Goal: Information Seeking & Learning: Find specific fact

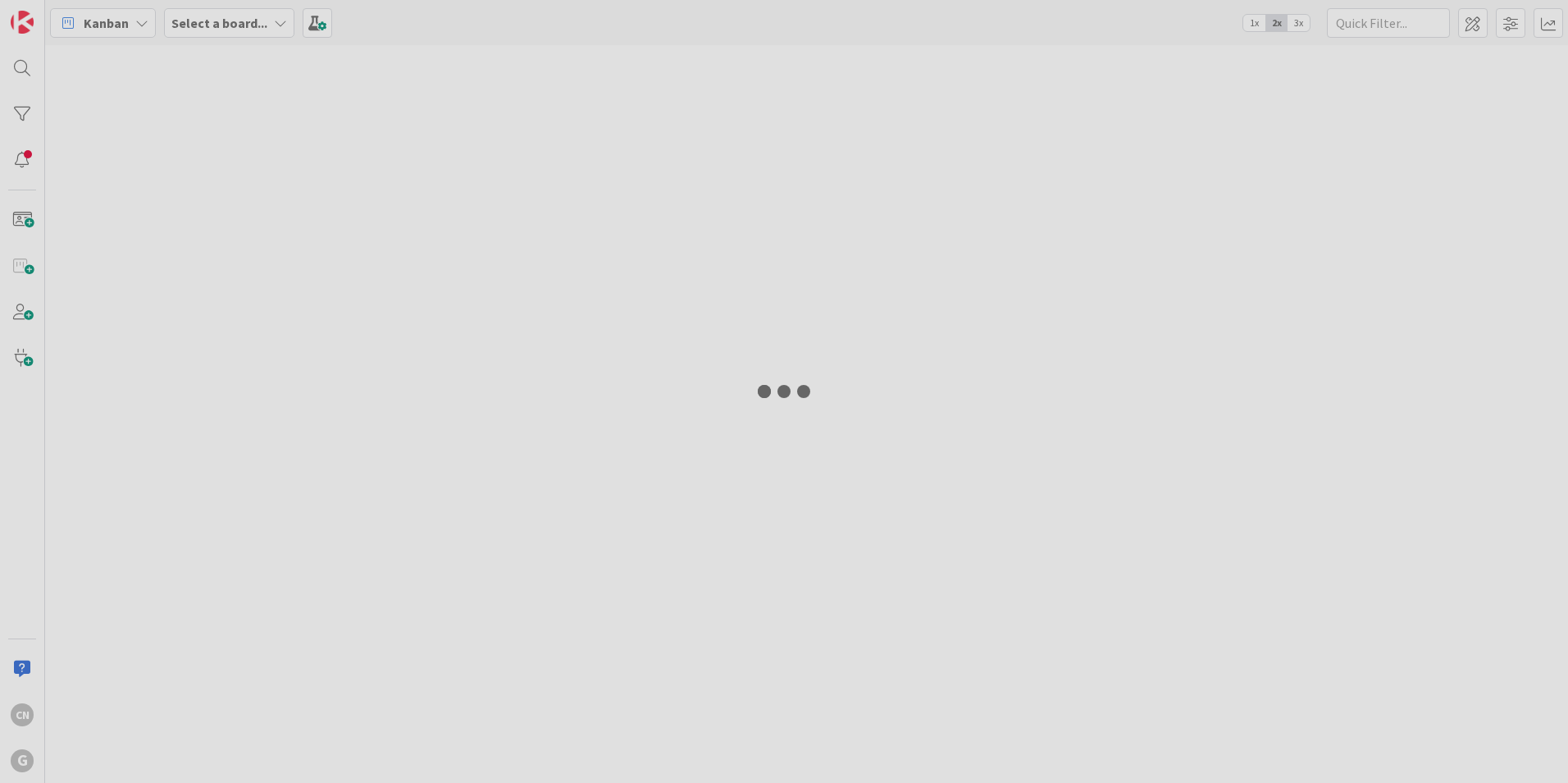
type input "aimetti"
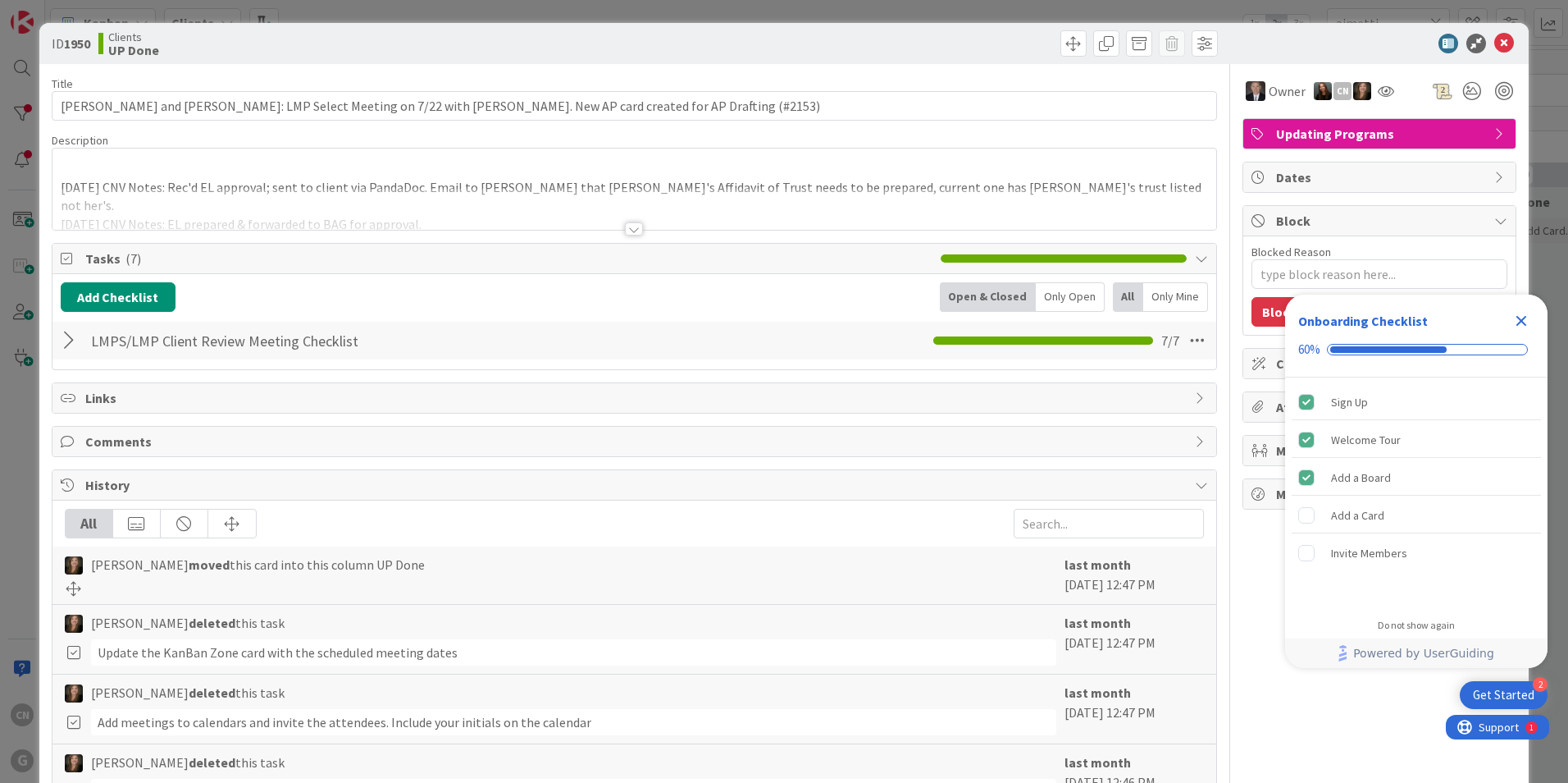
type textarea "x"
click at [155, 165] on p at bounding box center [634, 168] width 1147 height 19
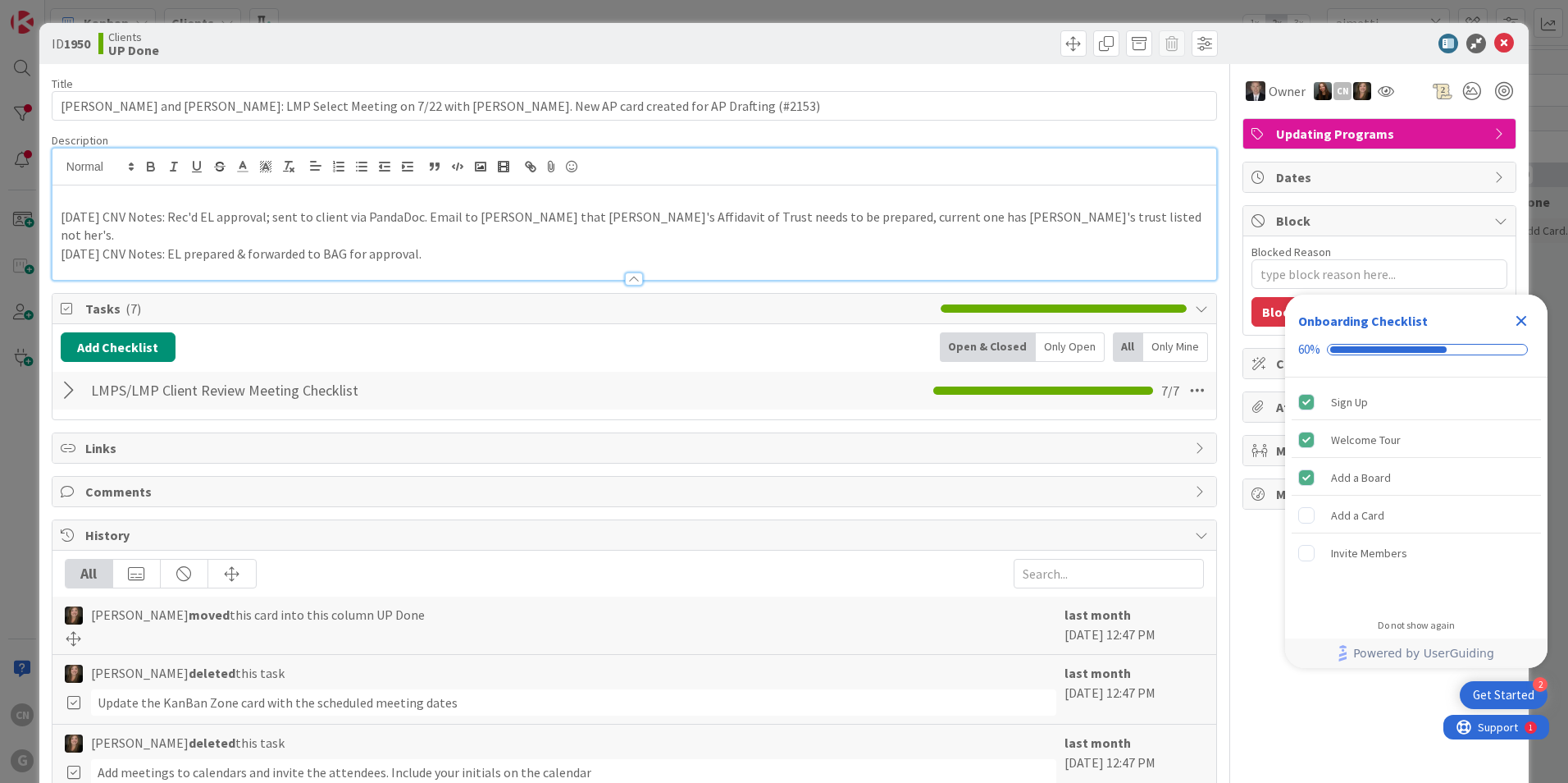
click at [82, 207] on p "7.28.25 CNV Notes: Rec'd EL approval; sent to client via PandaDoc. Email to S. …" at bounding box center [634, 226] width 1147 height 37
click at [67, 202] on p at bounding box center [634, 198] width 1147 height 19
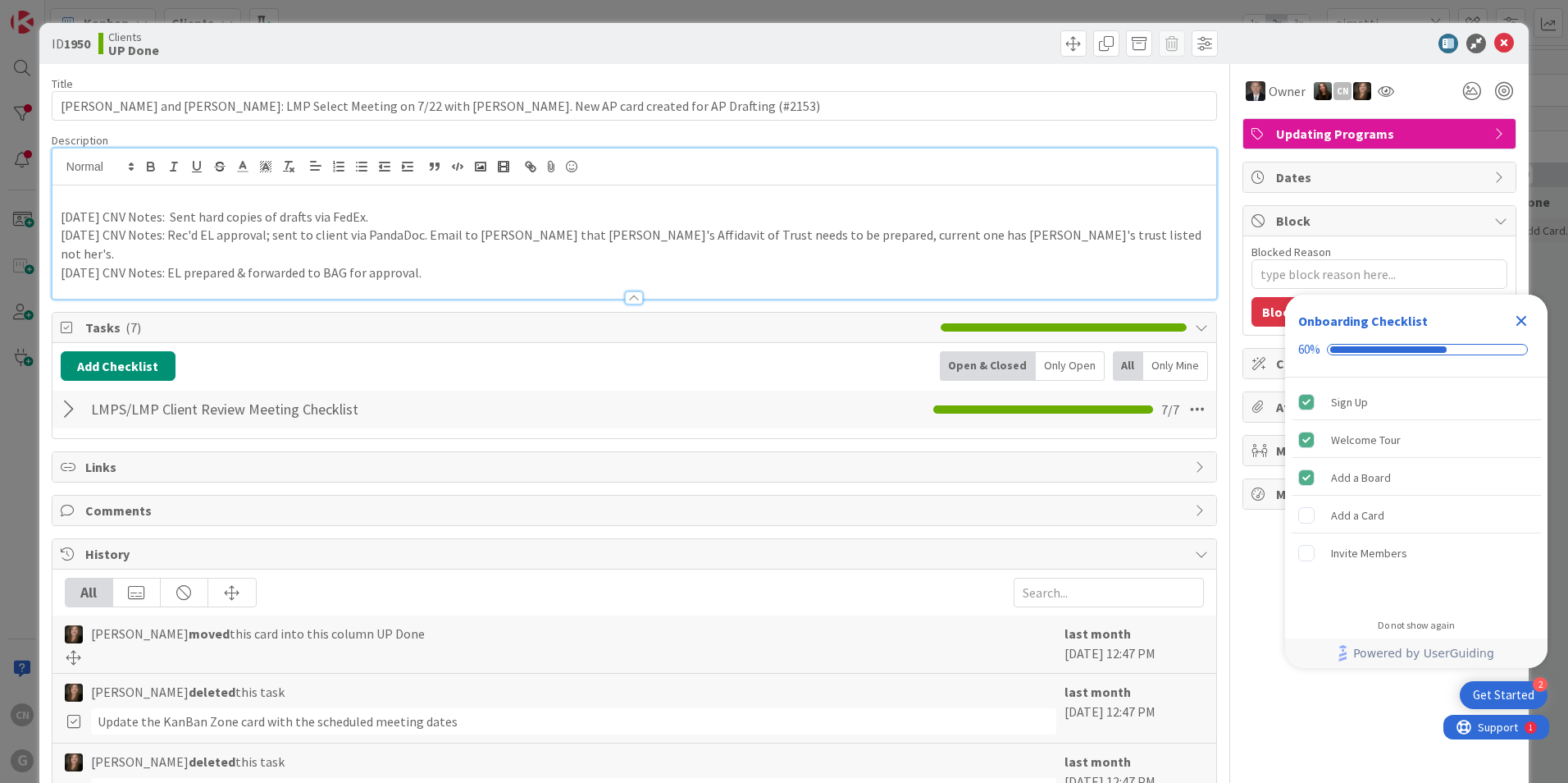
click at [628, 292] on div at bounding box center [633, 298] width 18 height 13
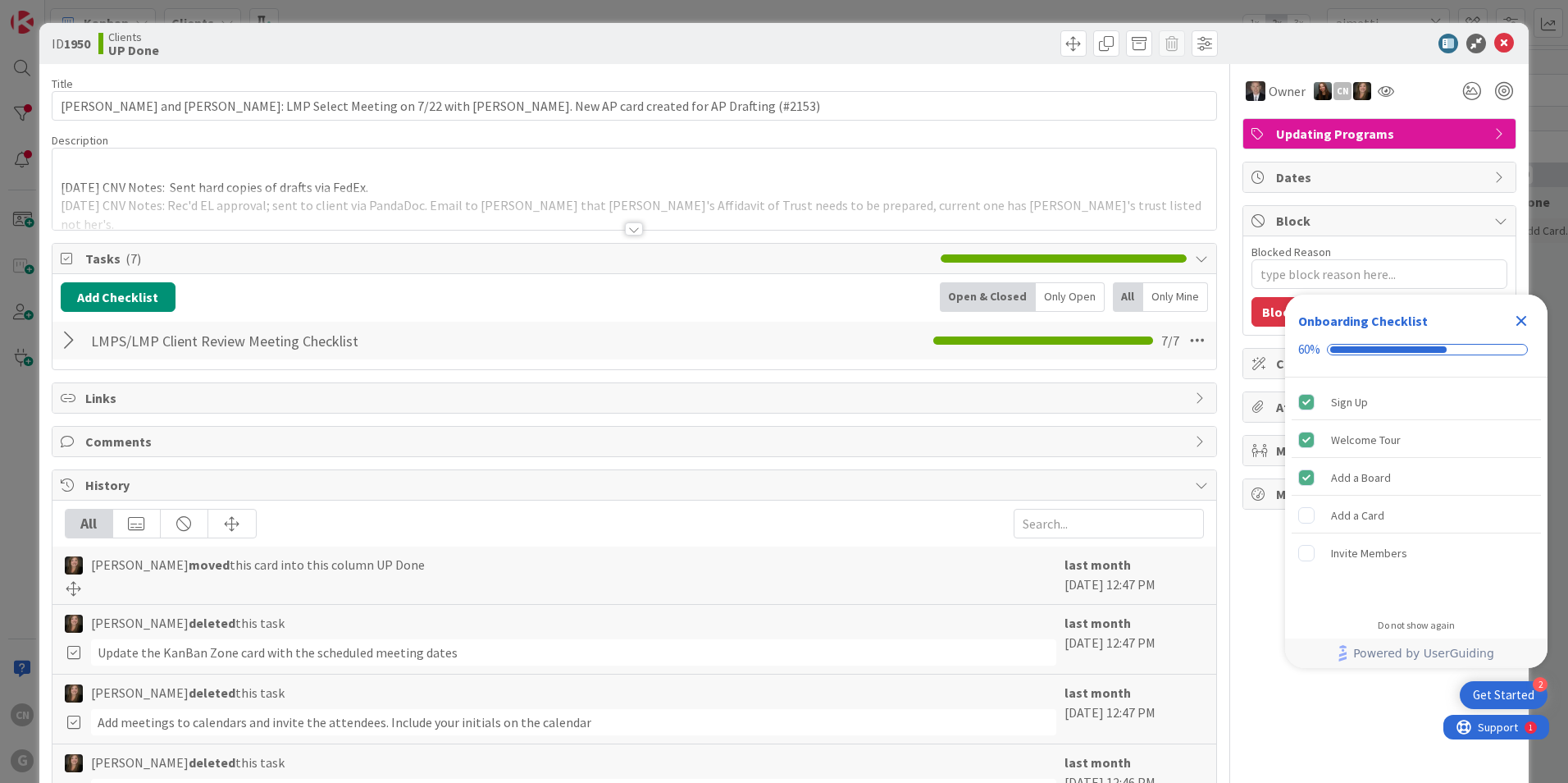
click at [628, 231] on div at bounding box center [633, 228] width 18 height 13
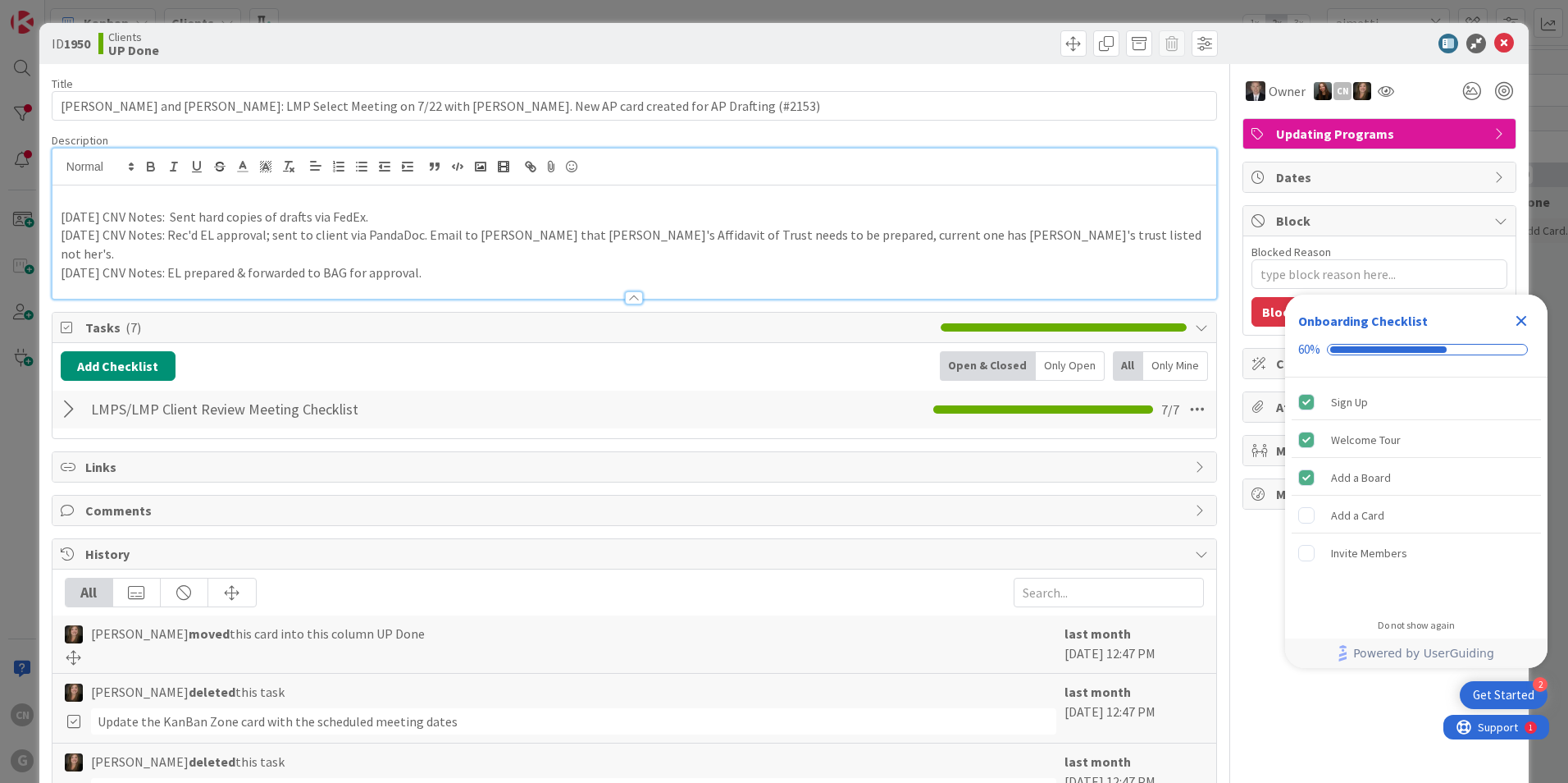
drag, startPoint x: 403, startPoint y: 215, endPoint x: 33, endPoint y: 208, distance: 370.1
click at [33, 208] on div "ID 1950 Clients UP Done Title 109 / 128 Wiesemann, Eric and Denise: LMP Select …" at bounding box center [784, 391] width 1568 height 783
copy p "9.4.2025 CNV Notes: Sent hard copies of drafts via FedEx."
type textarea "x"
click at [1524, 322] on icon "Close Checklist" at bounding box center [1521, 320] width 10 height 10
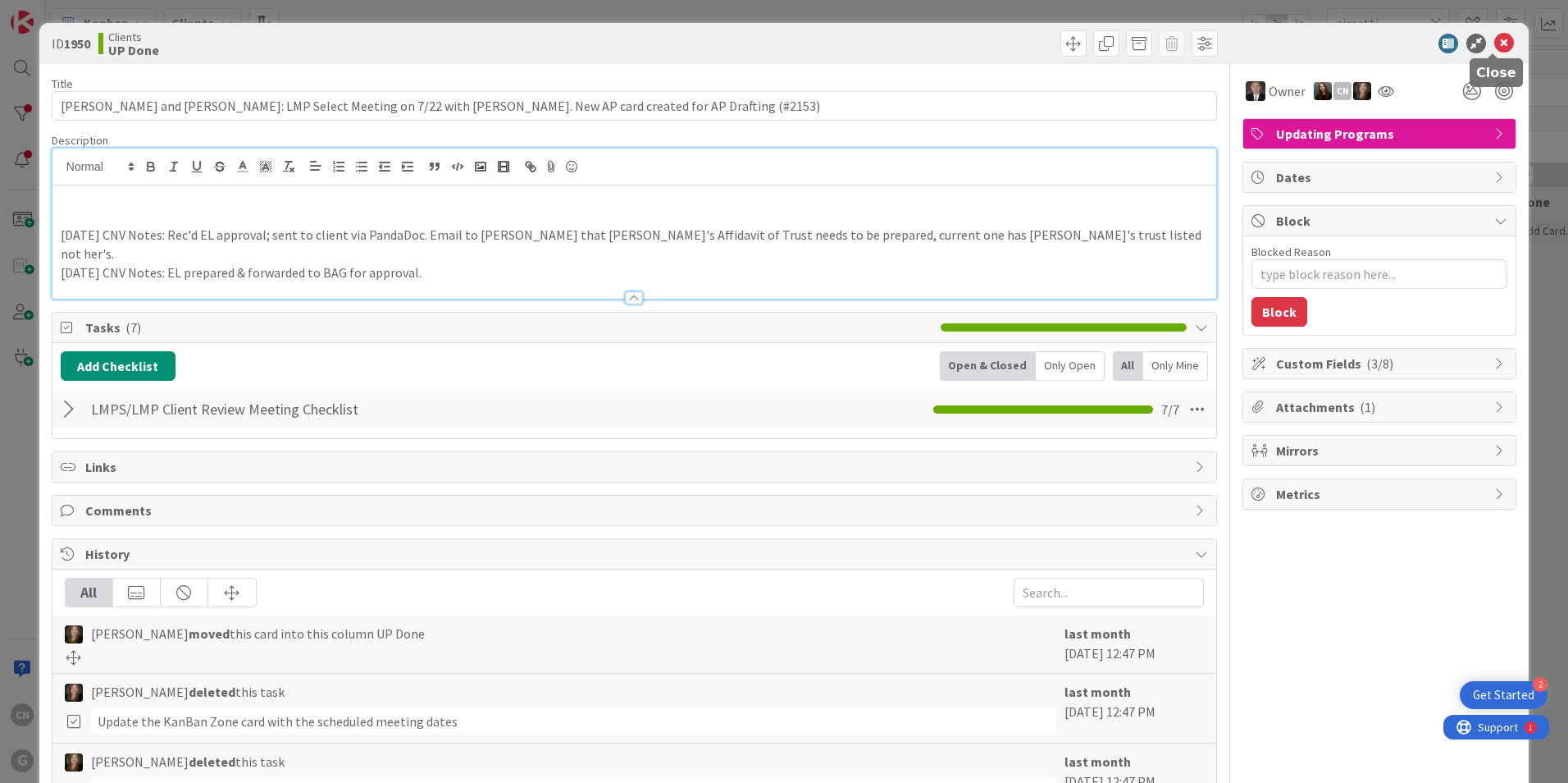
click at [1498, 39] on icon at bounding box center [1503, 43] width 19 height 20
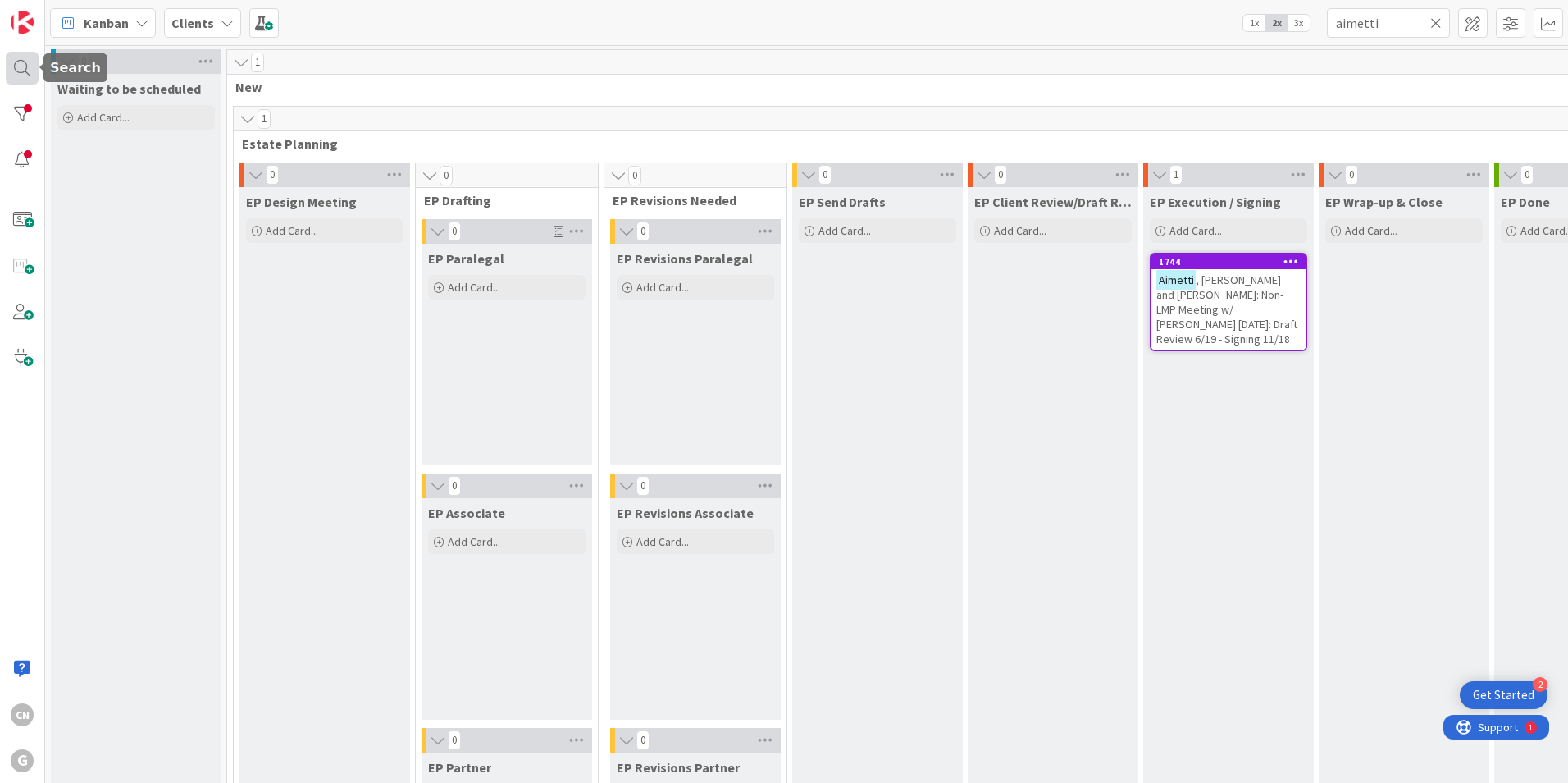
click at [19, 69] on div at bounding box center [21, 68] width 32 height 33
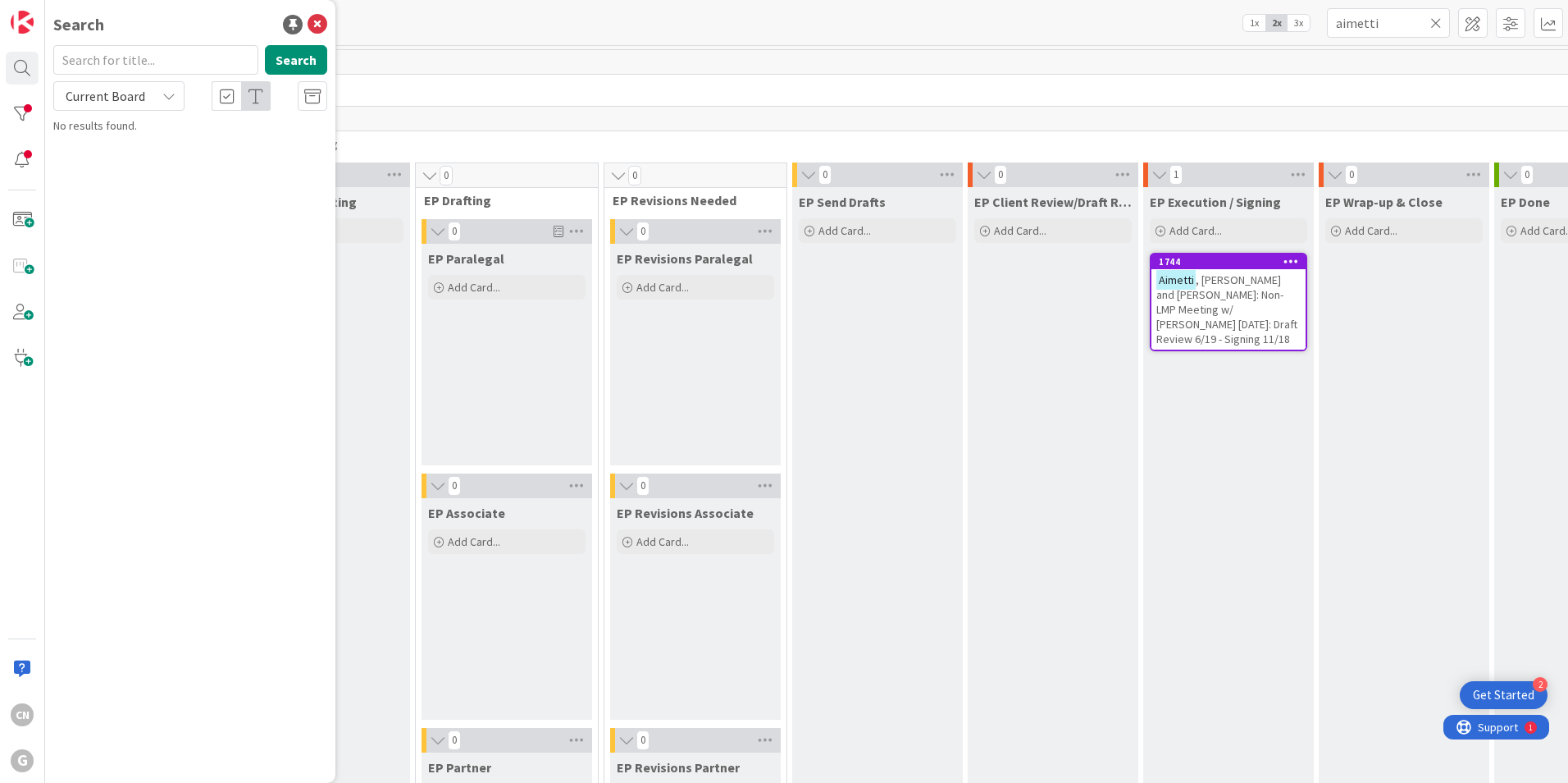
click at [158, 63] on input "text" at bounding box center [155, 60] width 205 height 30
type input "wiesemann"
click at [290, 53] on button "Search" at bounding box center [295, 60] width 62 height 30
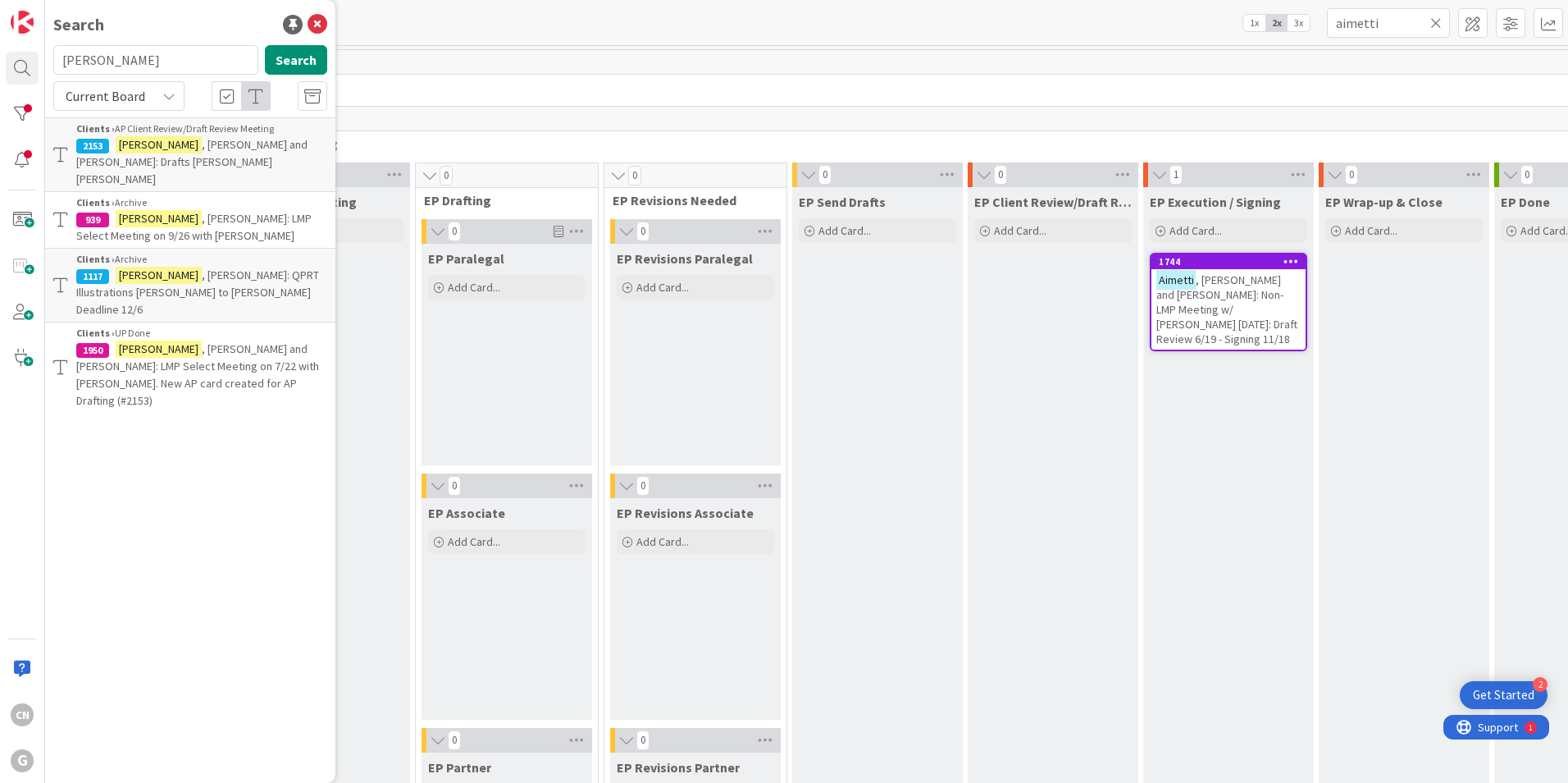
click at [191, 154] on p "Wiesemann , Eric and Denise: Drafts Paul Chris Bobby" at bounding box center [201, 163] width 251 height 52
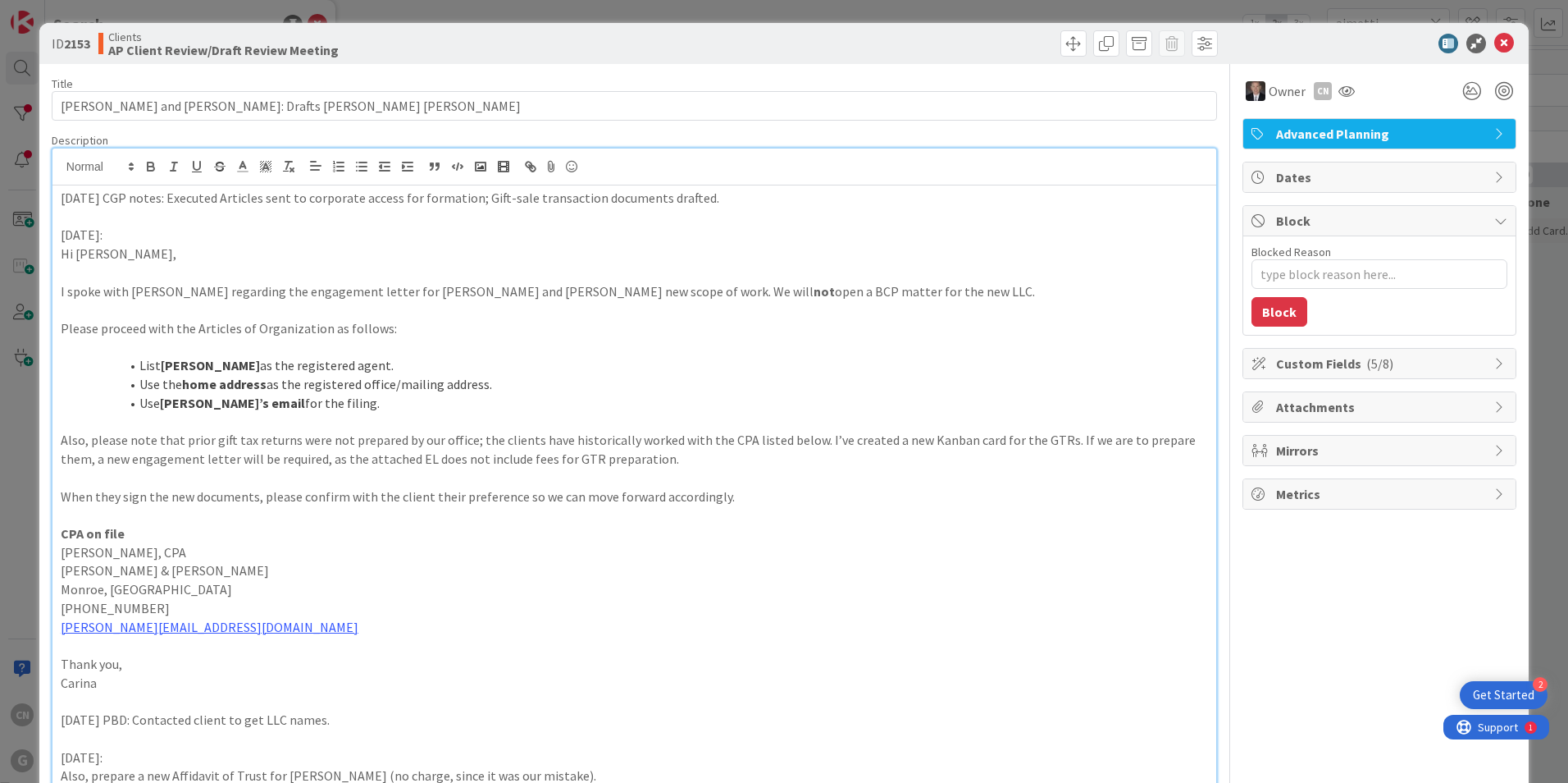
click at [59, 165] on div "8/26/25 CGP notes: Executed Articles sent to corporate access for formation; Gi…" at bounding box center [634, 643] width 1163 height 988
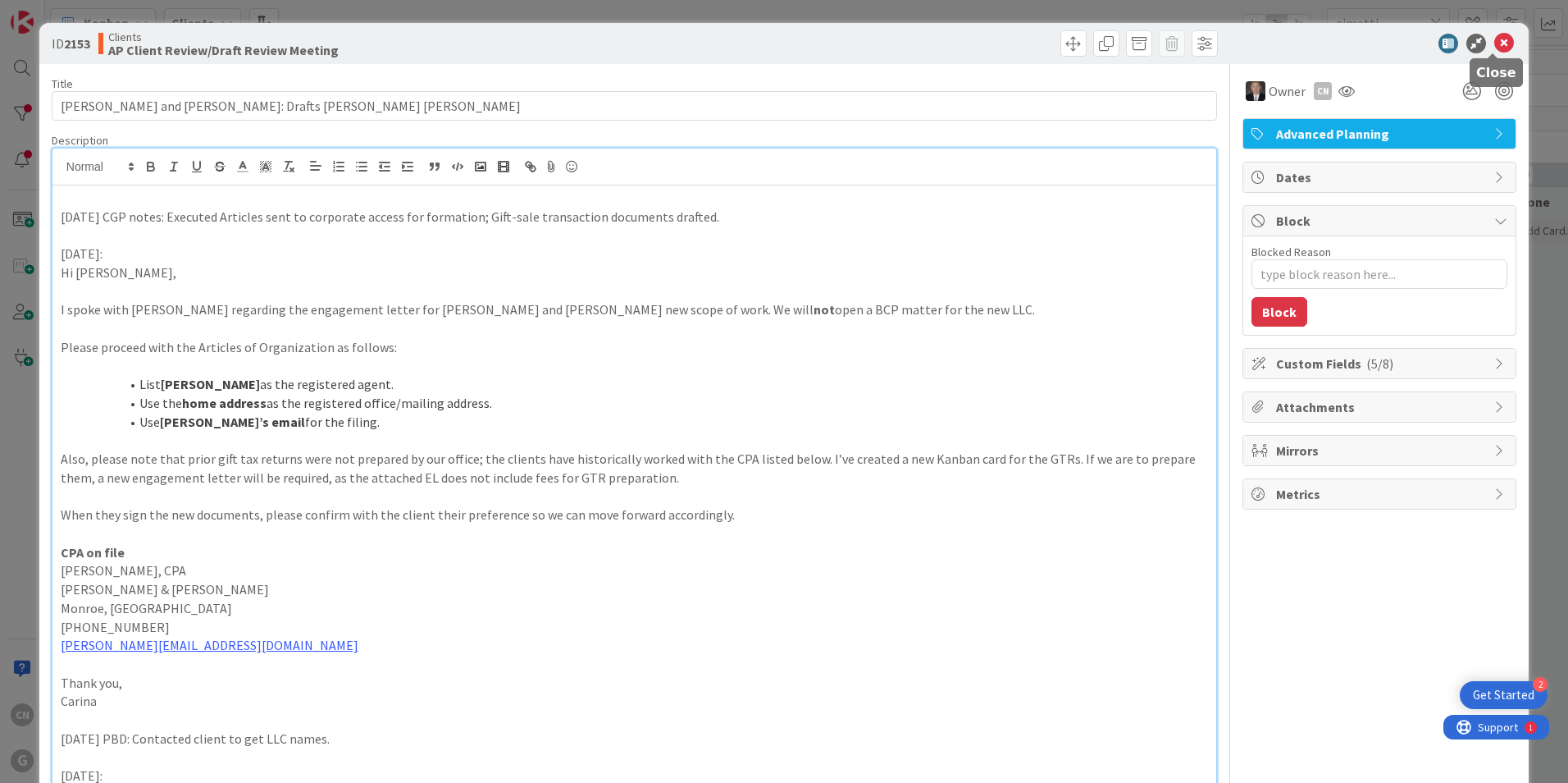
click at [1494, 42] on icon at bounding box center [1503, 43] width 19 height 20
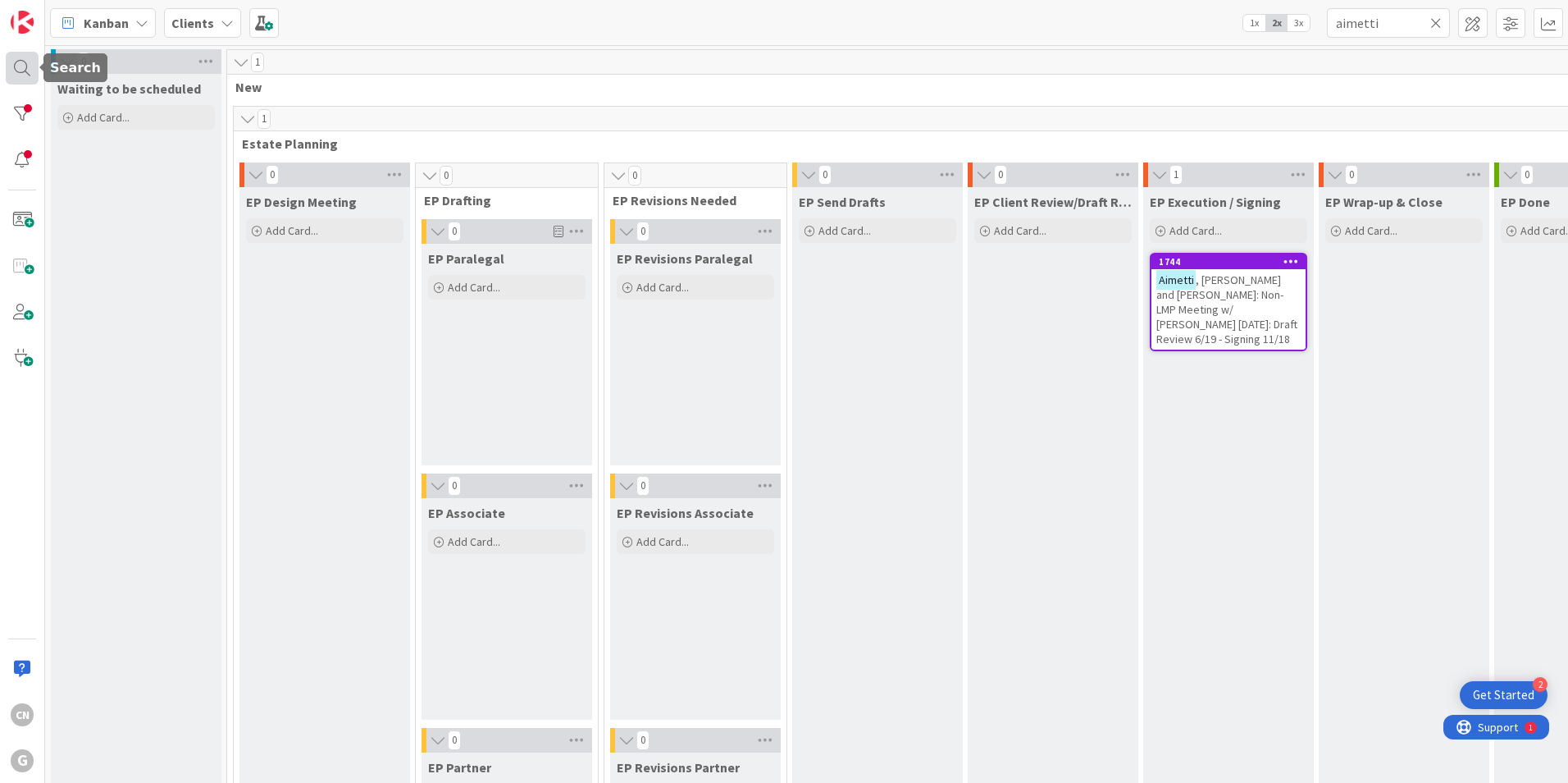
click at [16, 71] on div at bounding box center [21, 68] width 32 height 33
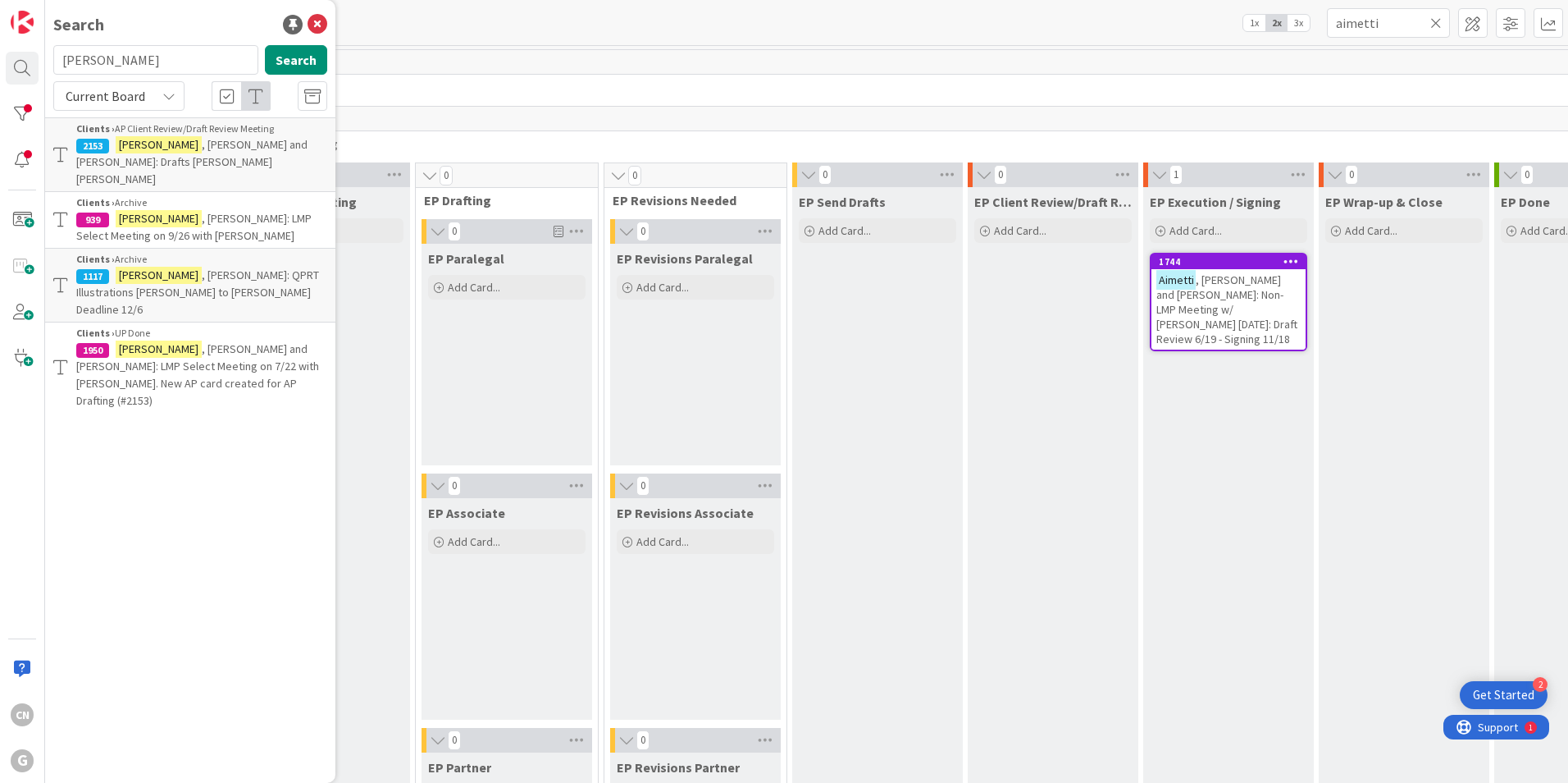
click at [176, 341] on span ", Eric and Denise: LMP Select Meeting on 7/22 with Brad. New AP card created fo…" at bounding box center [197, 374] width 242 height 67
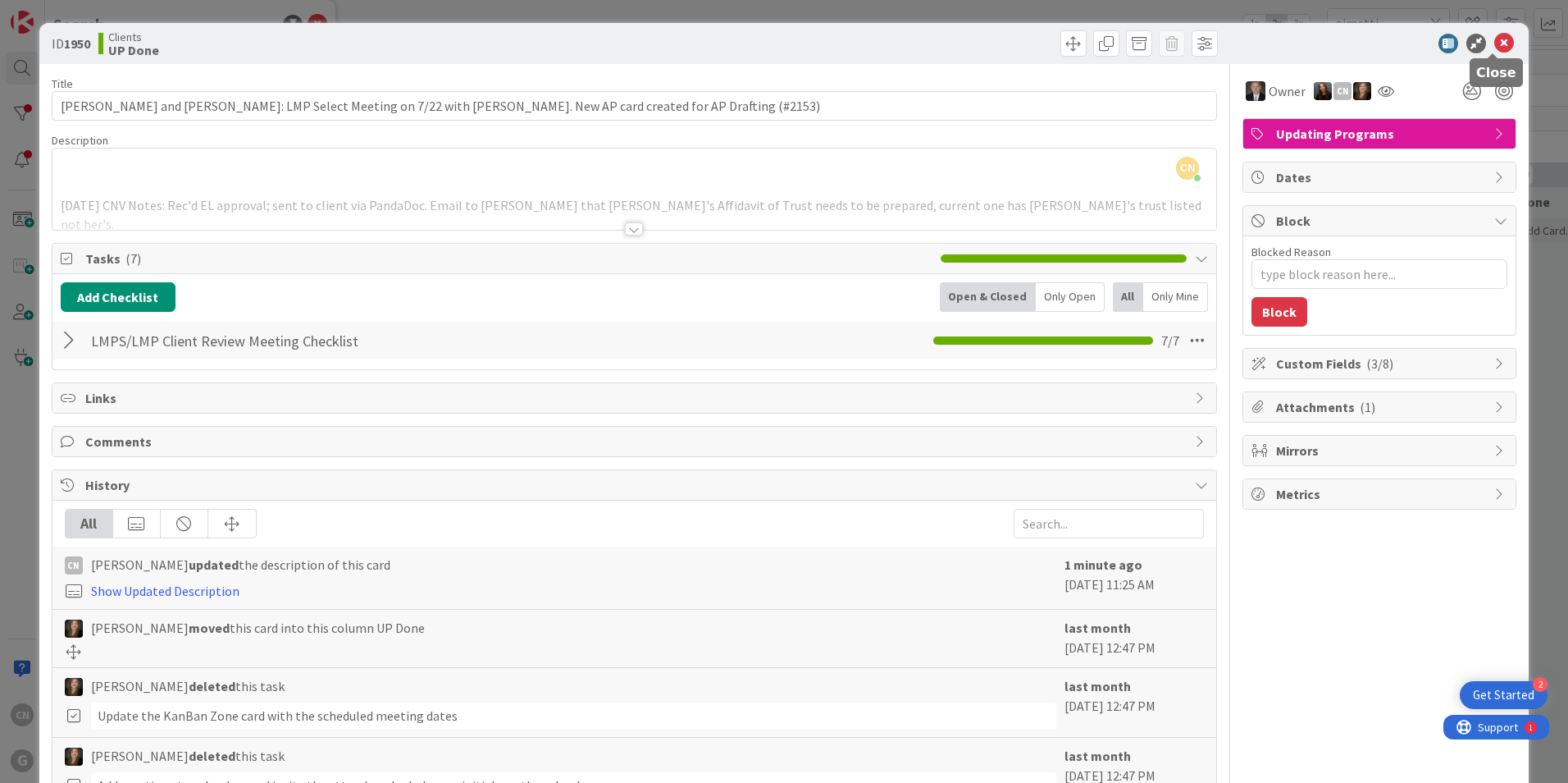
click at [1494, 43] on icon at bounding box center [1503, 43] width 19 height 20
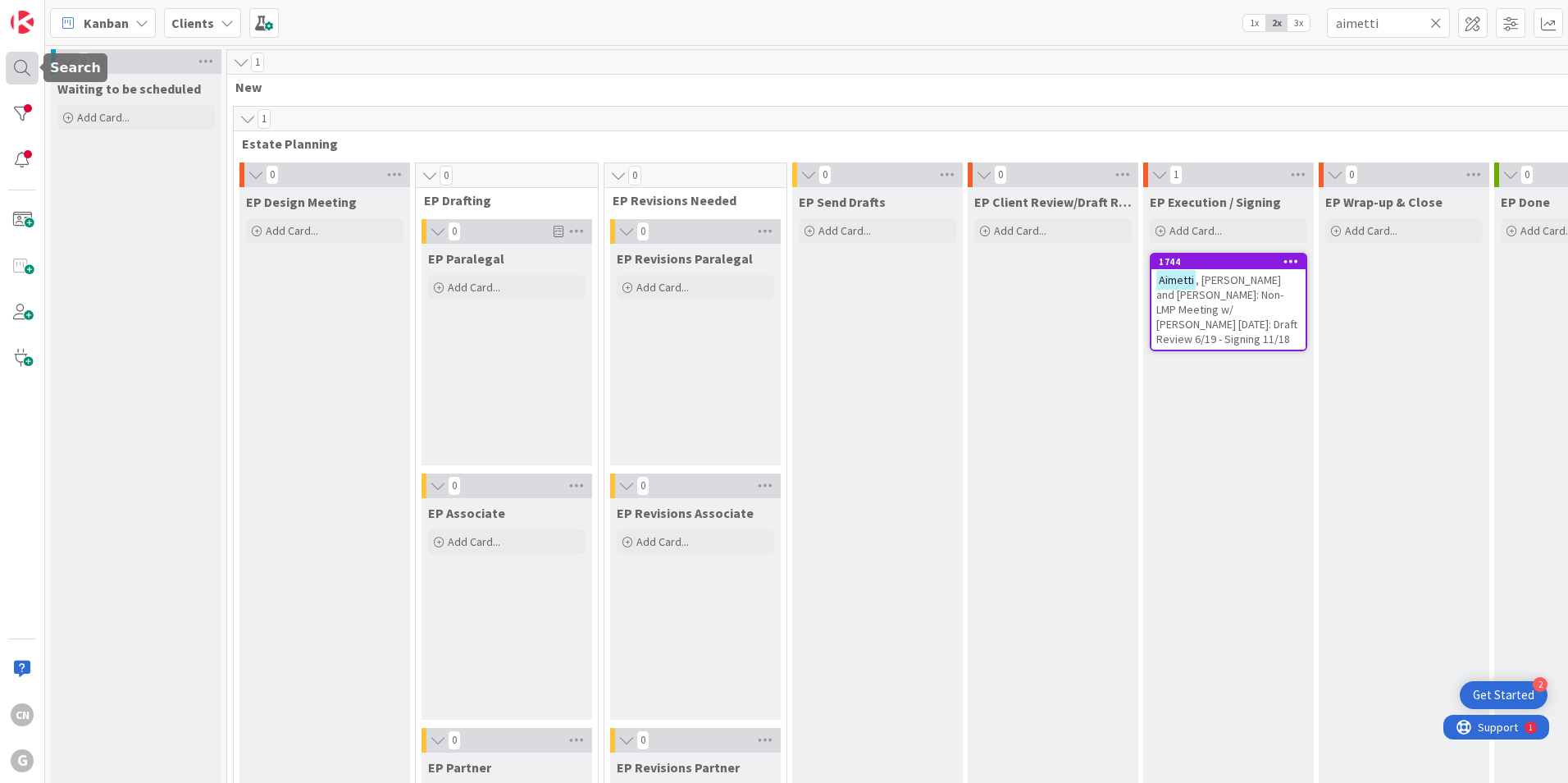
click at [24, 67] on div at bounding box center [21, 68] width 32 height 33
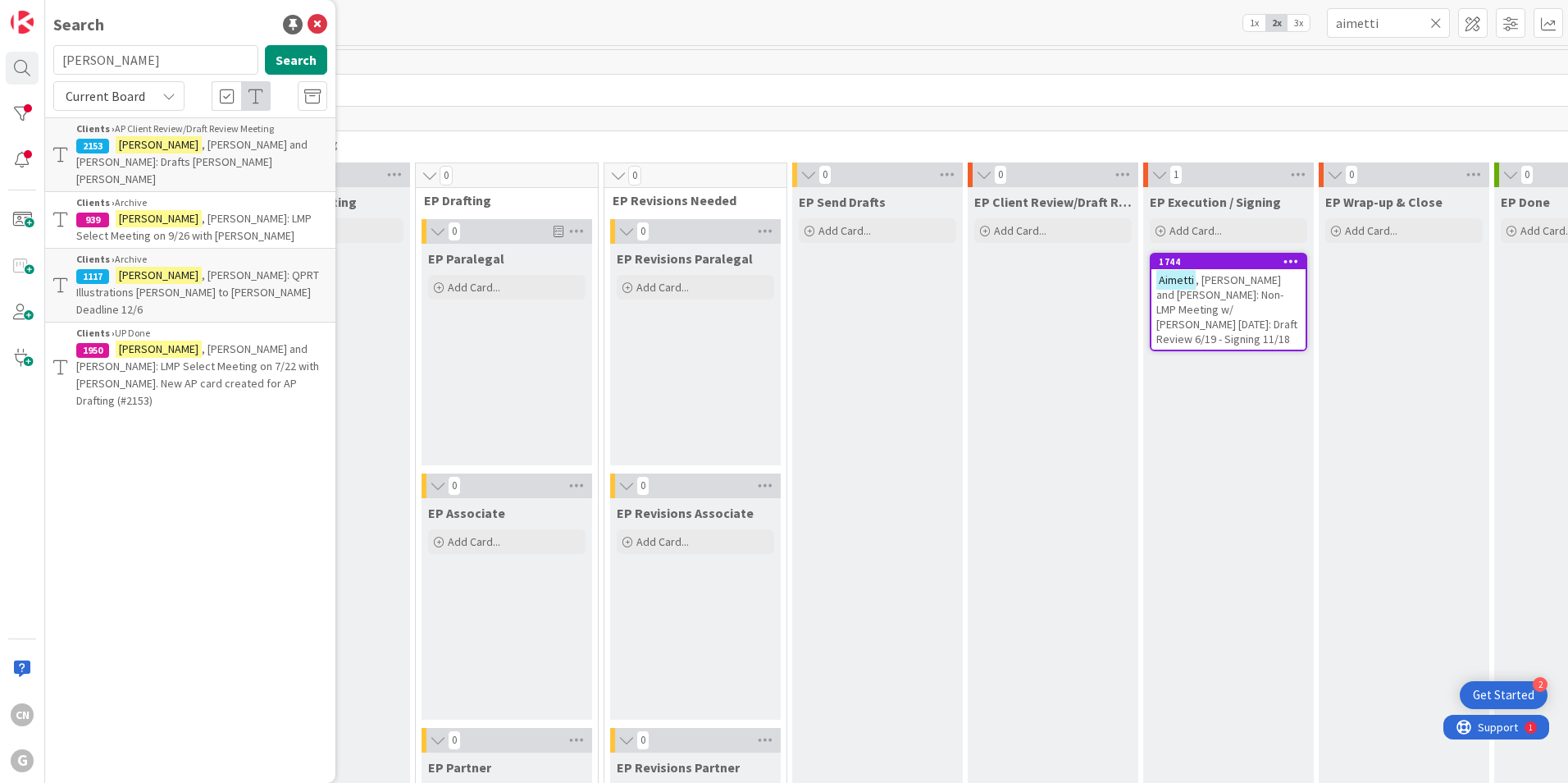
click at [188, 152] on p "Wiesemann , Eric and Denise: Drafts Paul Chris Bobby" at bounding box center [201, 163] width 251 height 52
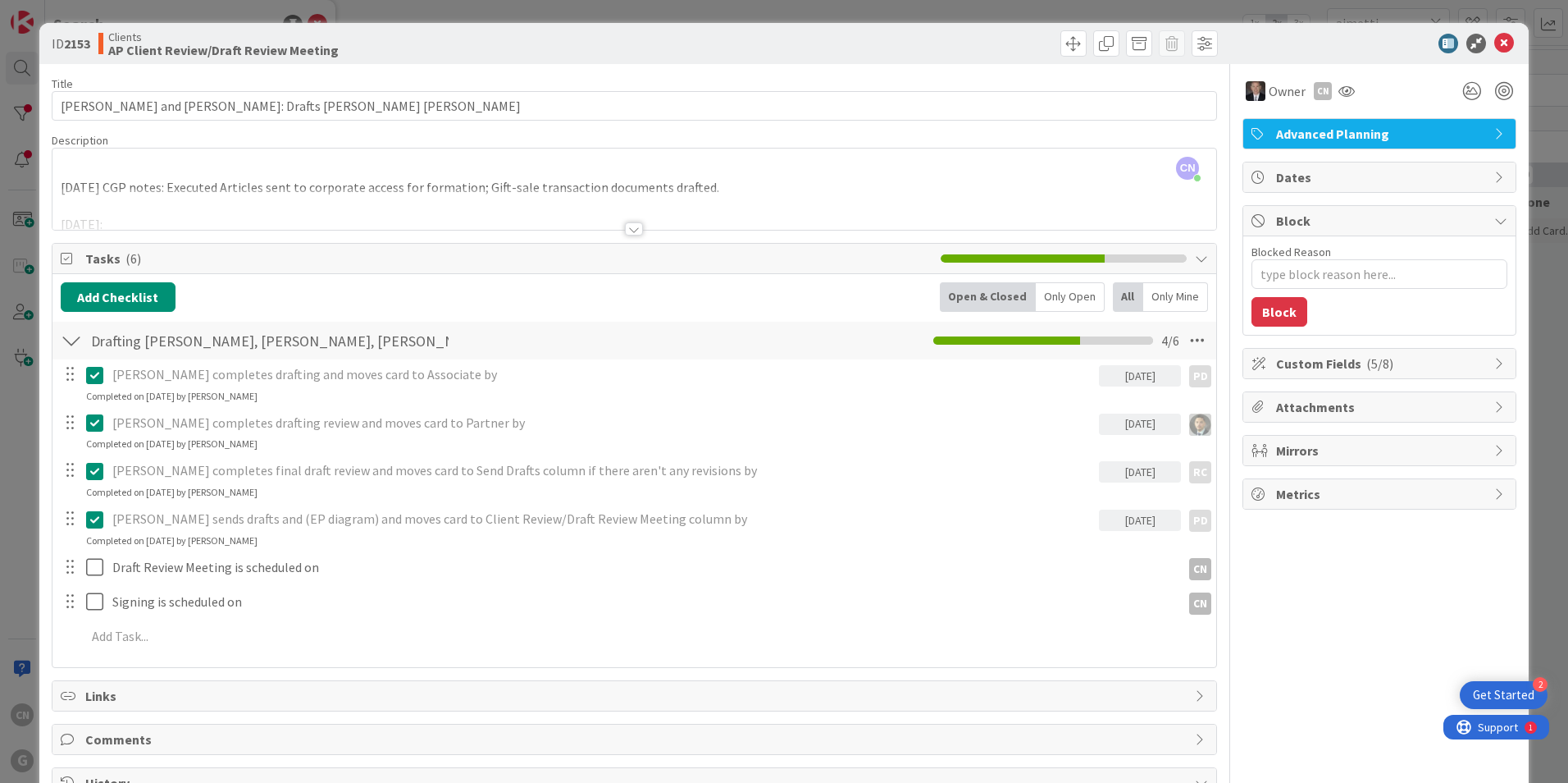
click at [214, 219] on div at bounding box center [634, 208] width 1163 height 42
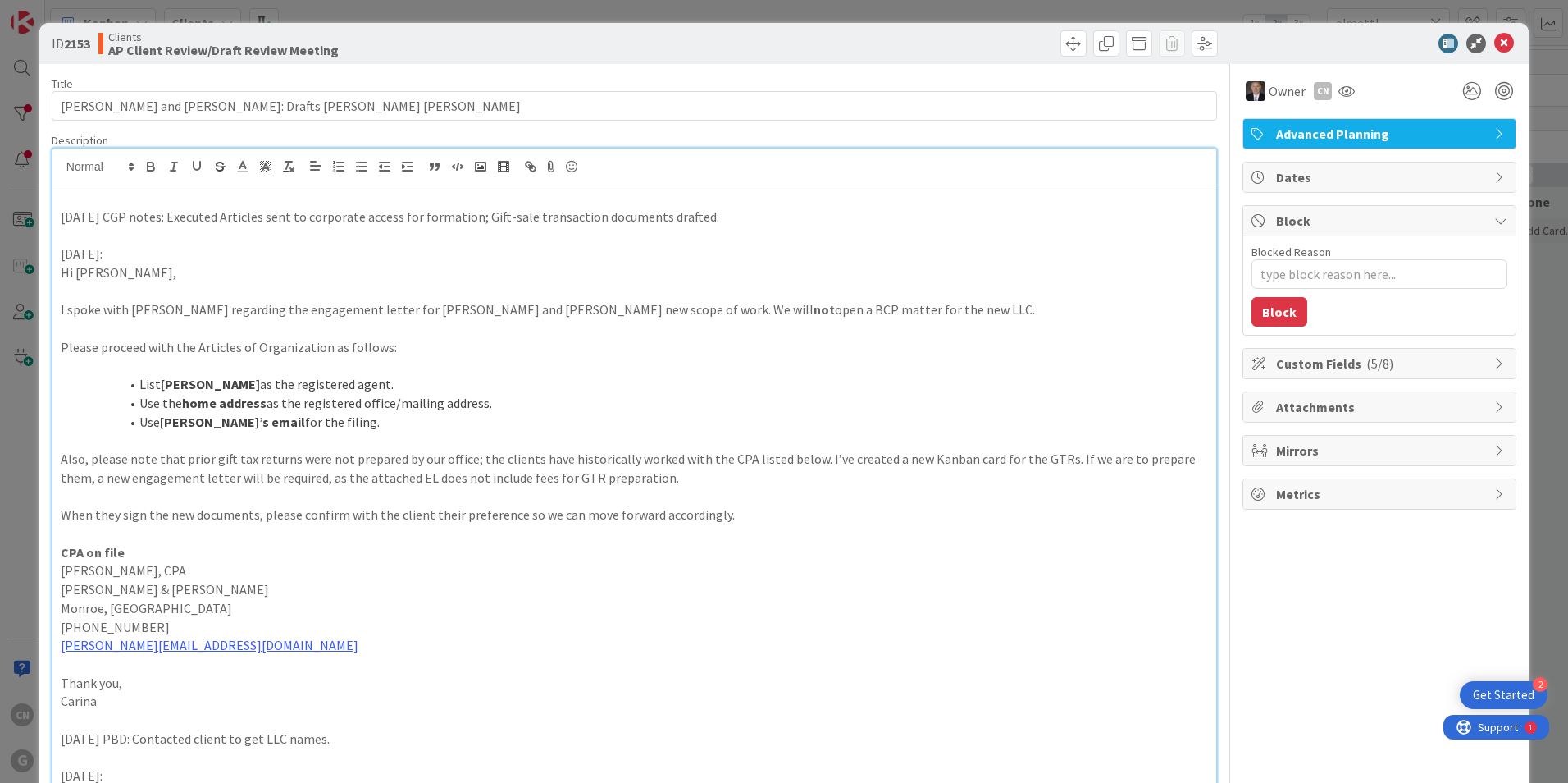
click at [55, 219] on div "8/26/25 CGP notes: Executed Articles sent to corporate access for formation; Gi…" at bounding box center [634, 671] width 1163 height 971
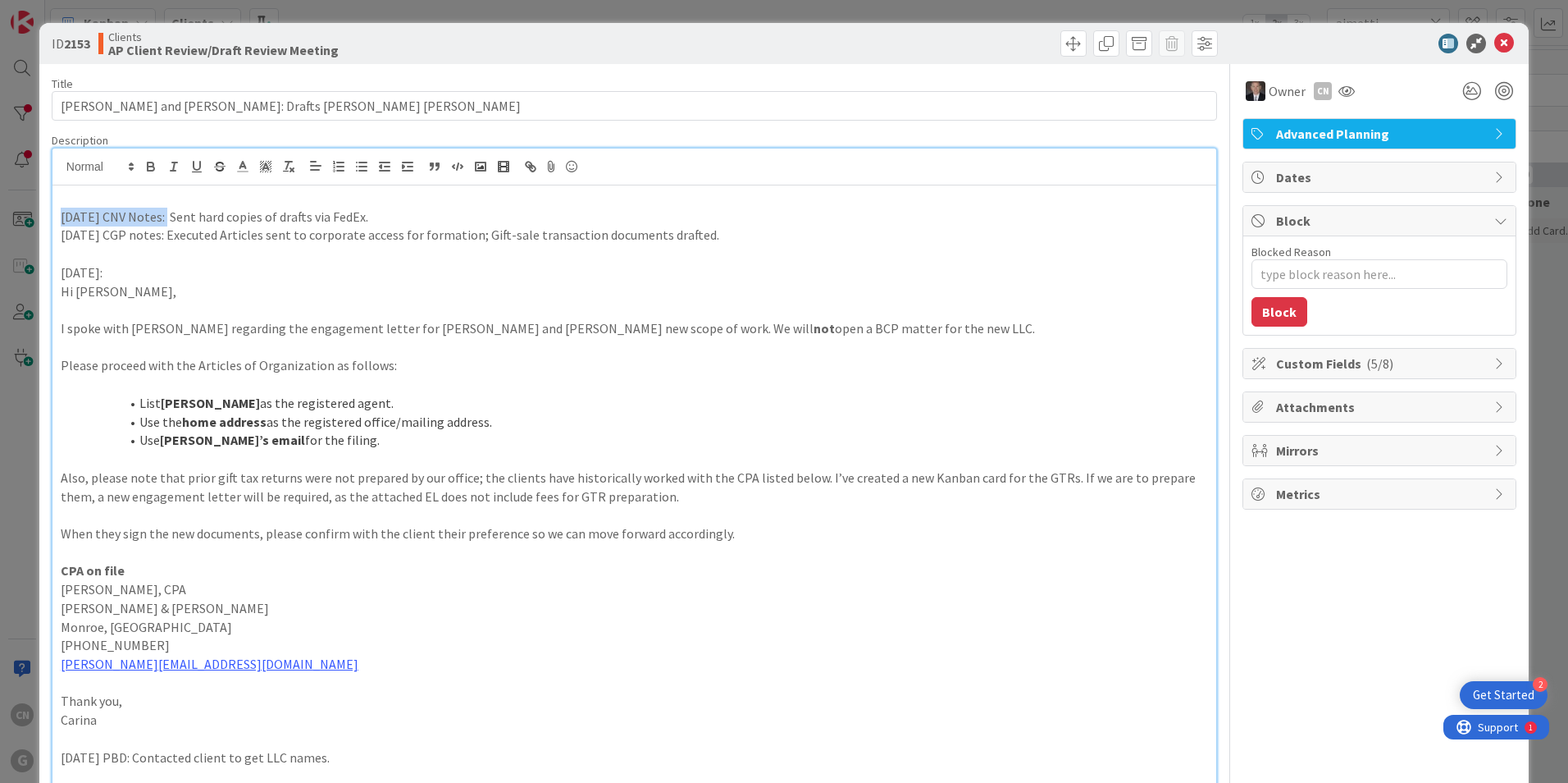
drag, startPoint x: 163, startPoint y: 216, endPoint x: 58, endPoint y: 213, distance: 105.0
click at [58, 213] on div "9.4.2025 CNV Notes: Sent hard copies of drafts via FedEx. 8/26/25 CGP notes: Ex…" at bounding box center [634, 680] width 1163 height 988
click at [150, 163] on icon "button" at bounding box center [150, 164] width 6 height 4
click at [404, 220] on p "9.4.2025 CNV Notes : Sent hard copies of drafts via FedEx." at bounding box center [634, 216] width 1147 height 19
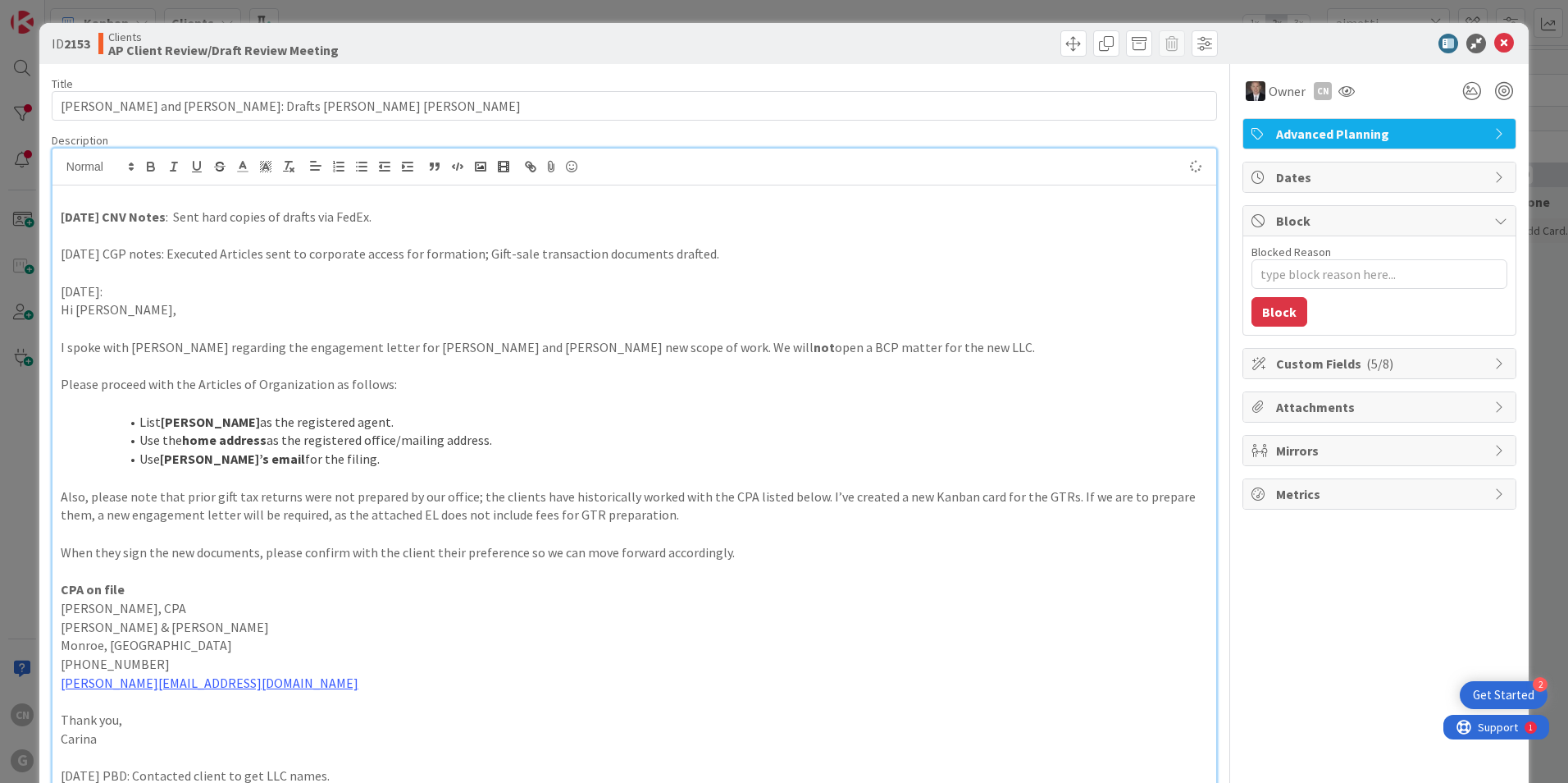
type textarea "x"
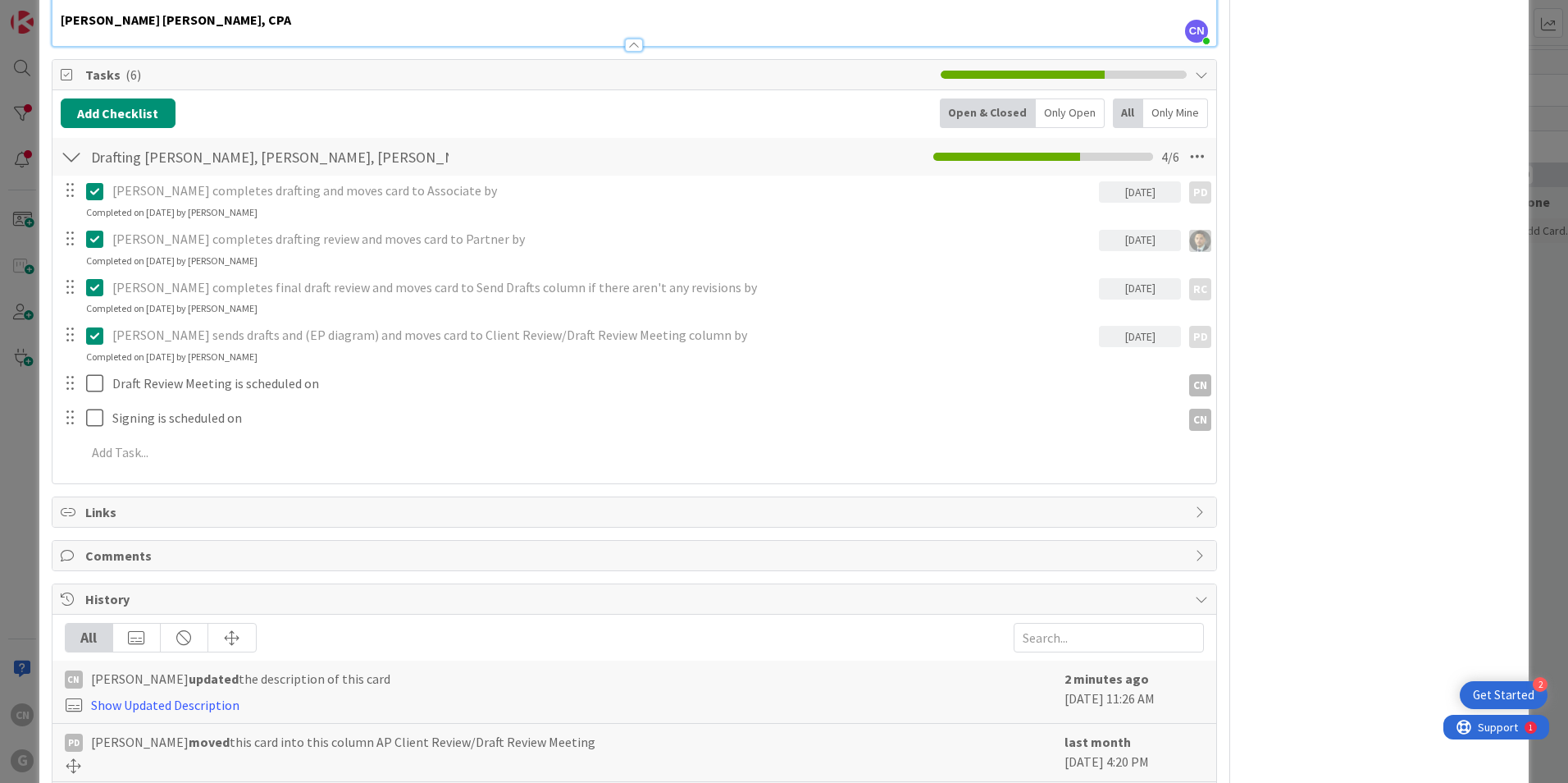
scroll to position [1148, 0]
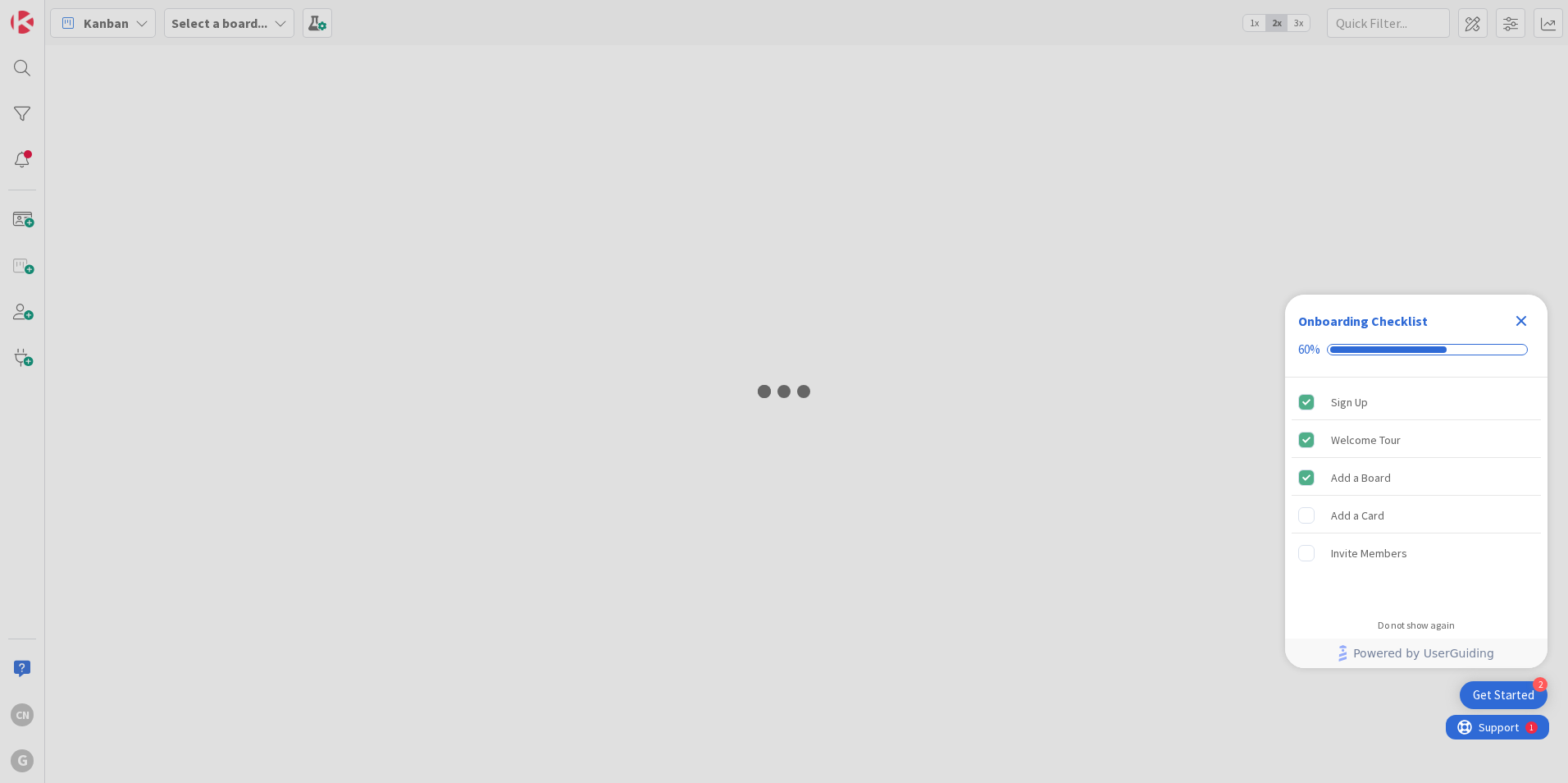
type input "aimetti"
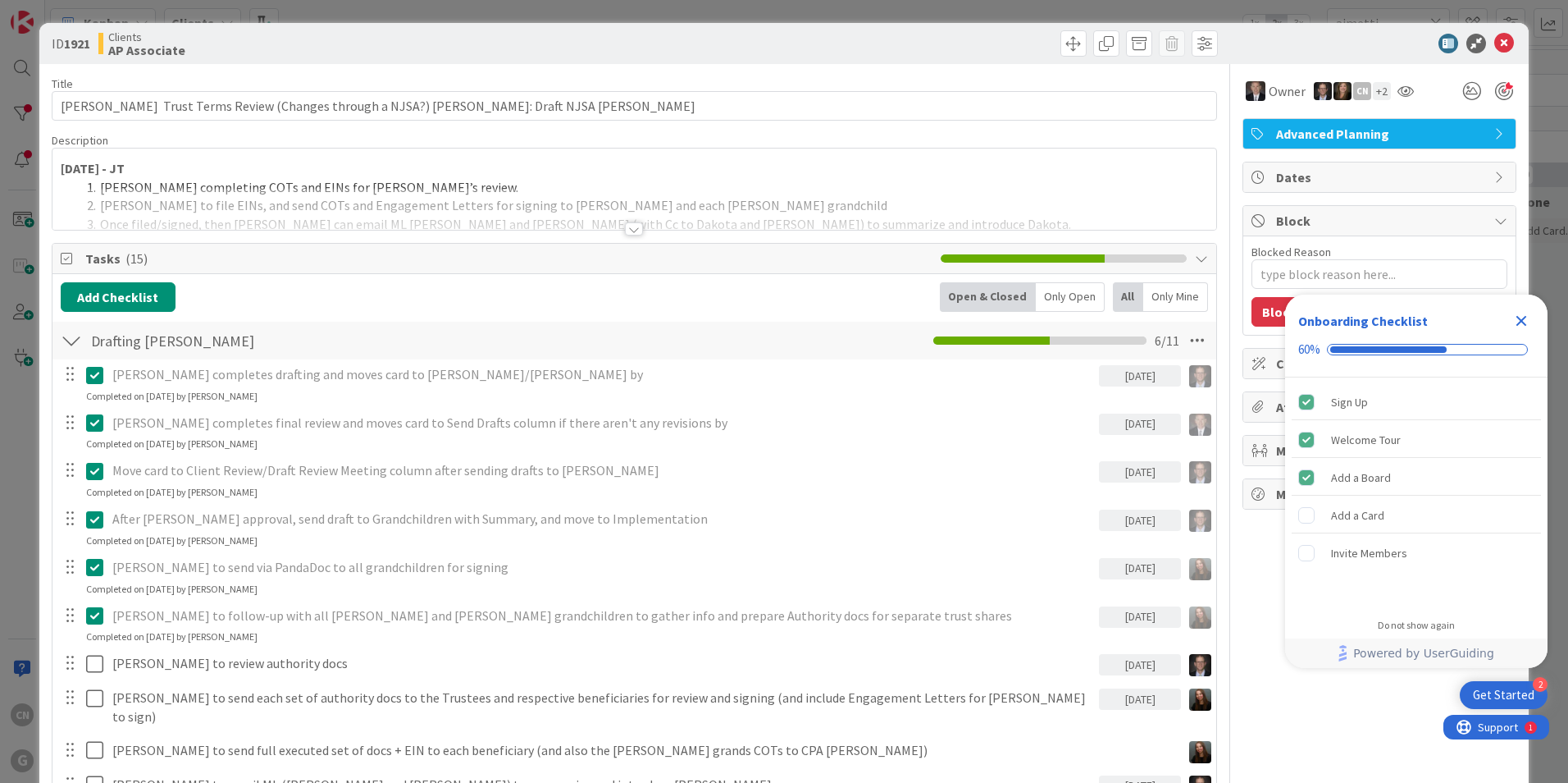
type textarea "x"
click at [628, 228] on div at bounding box center [633, 228] width 18 height 13
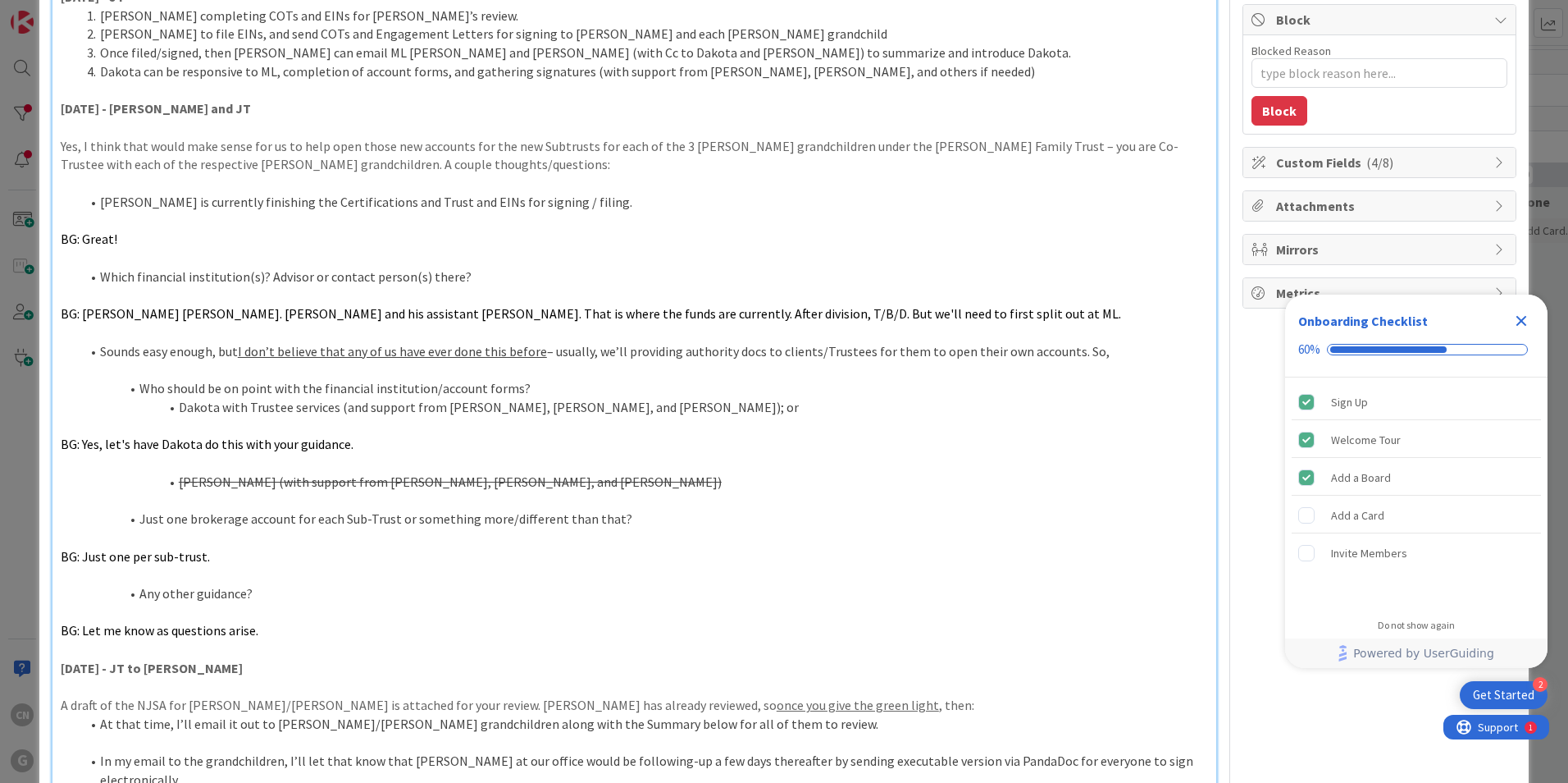
scroll to position [207, 0]
